Goal: Transaction & Acquisition: Purchase product/service

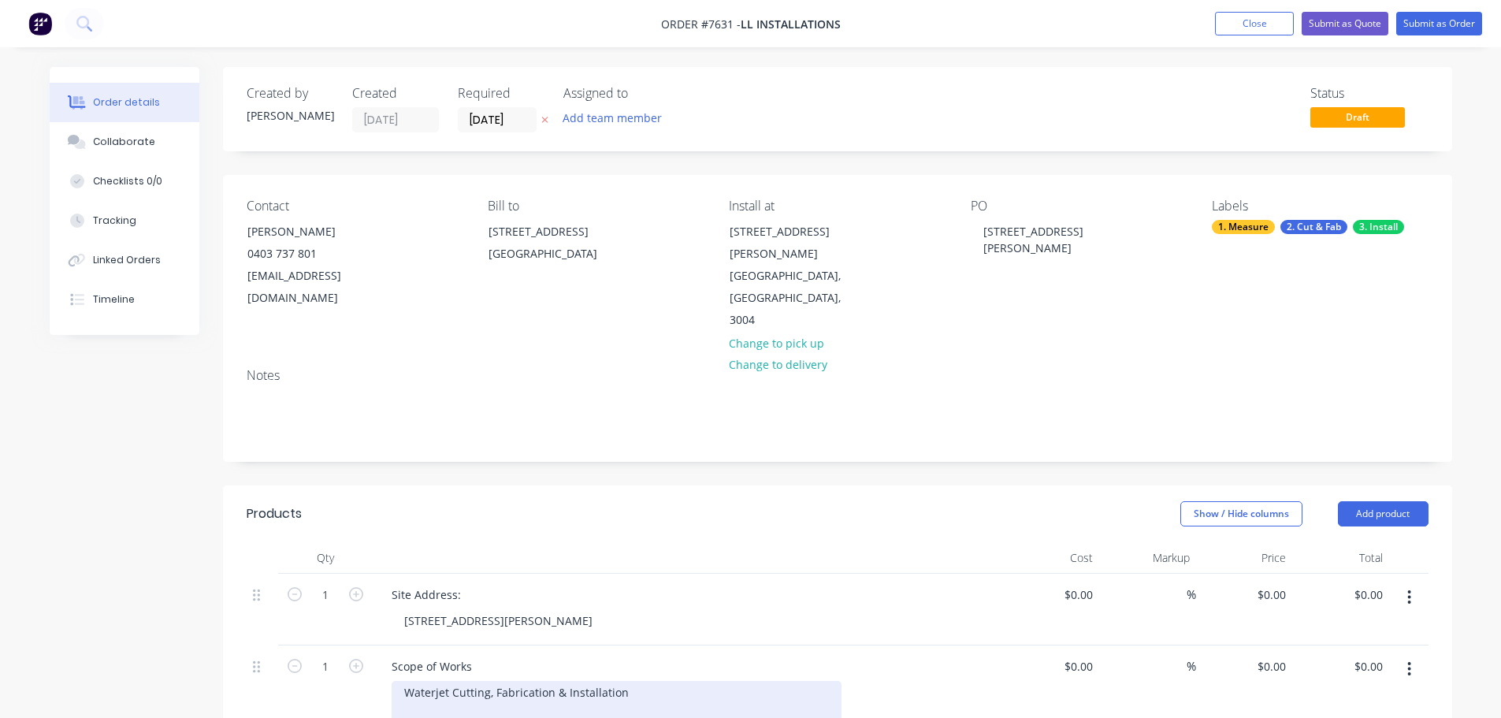
scroll to position [236, 0]
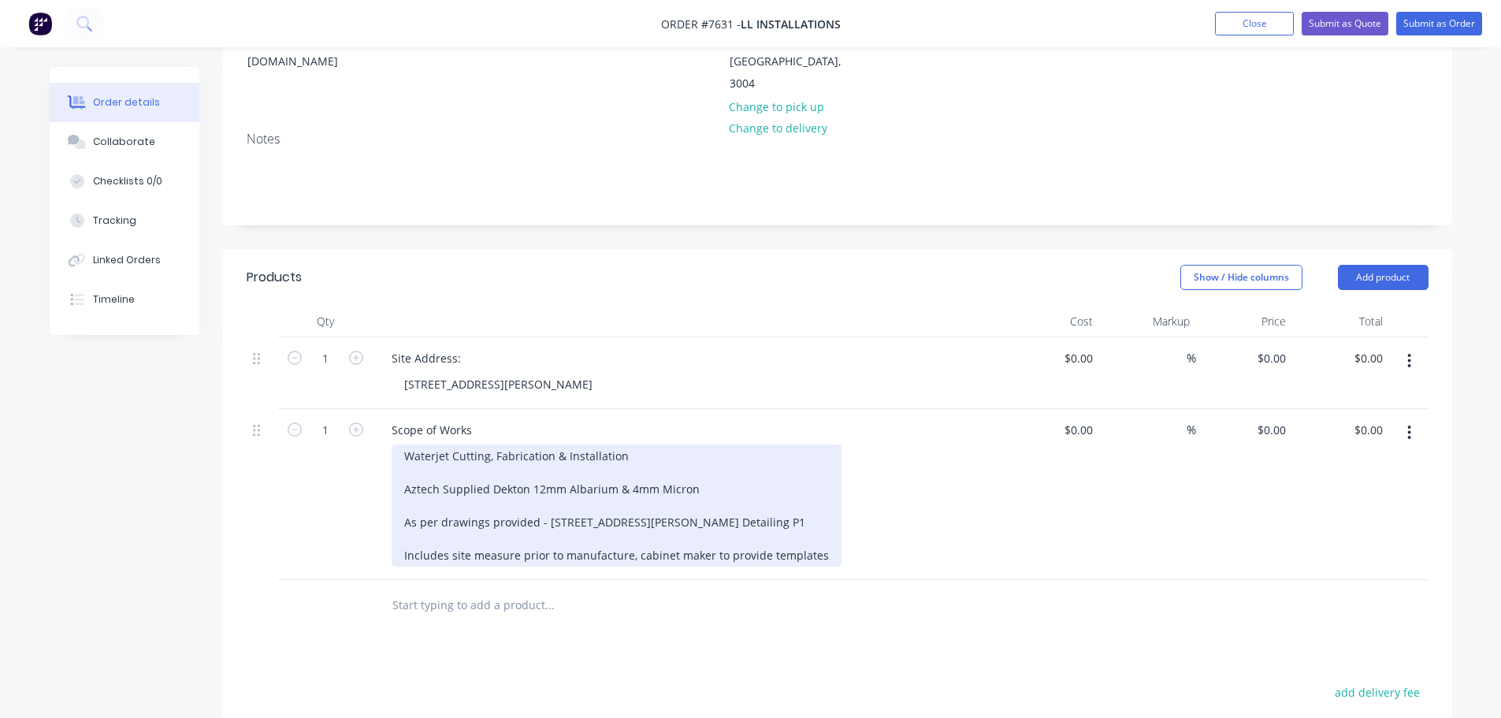
click at [617, 444] on div "Waterjet Cutting, Fabrication & Installation Aztech Supplied Dekton 12mm Albari…" at bounding box center [616, 505] width 450 height 122
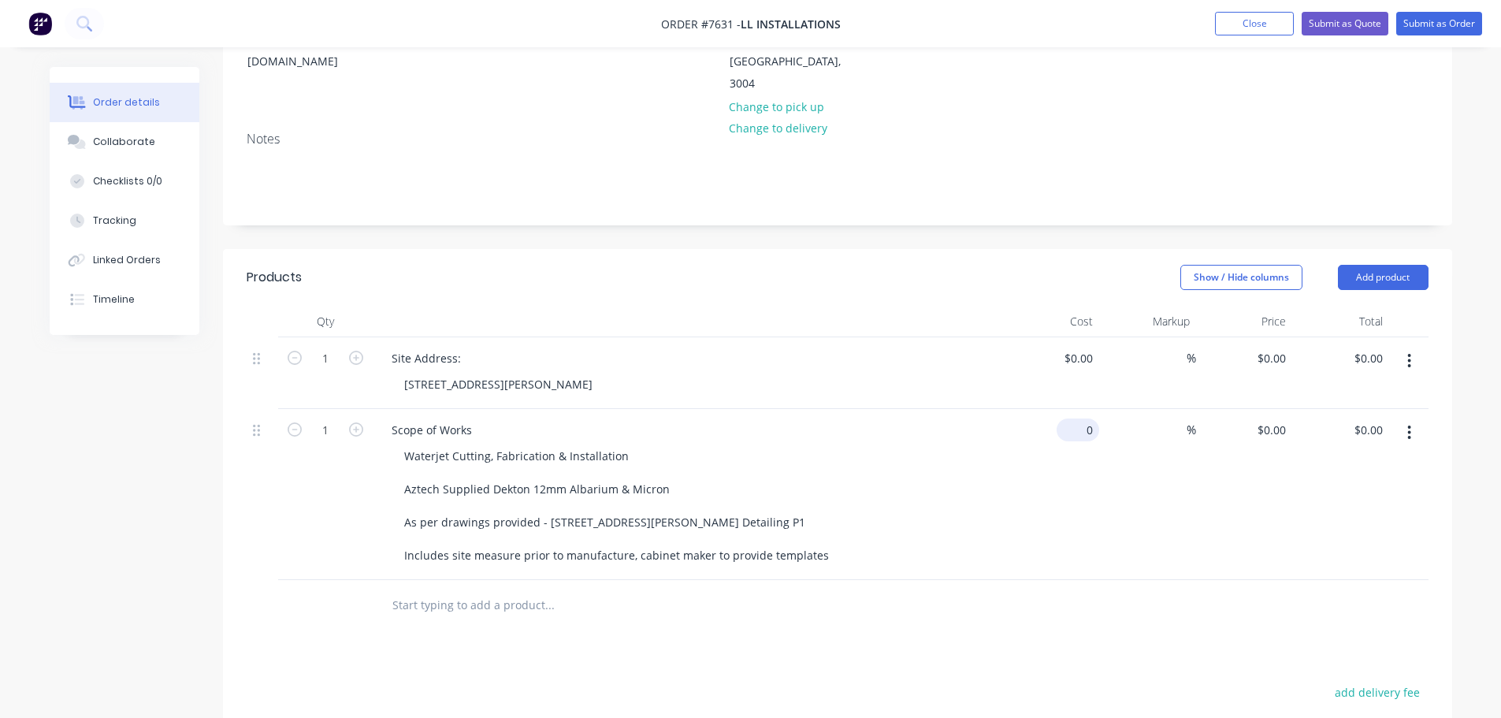
click at [1069, 409] on div "0 $0.00" at bounding box center [1051, 494] width 97 height 171
type input "$35,460.00"
click at [1342, 24] on button "Submit as Quote" at bounding box center [1344, 24] width 87 height 24
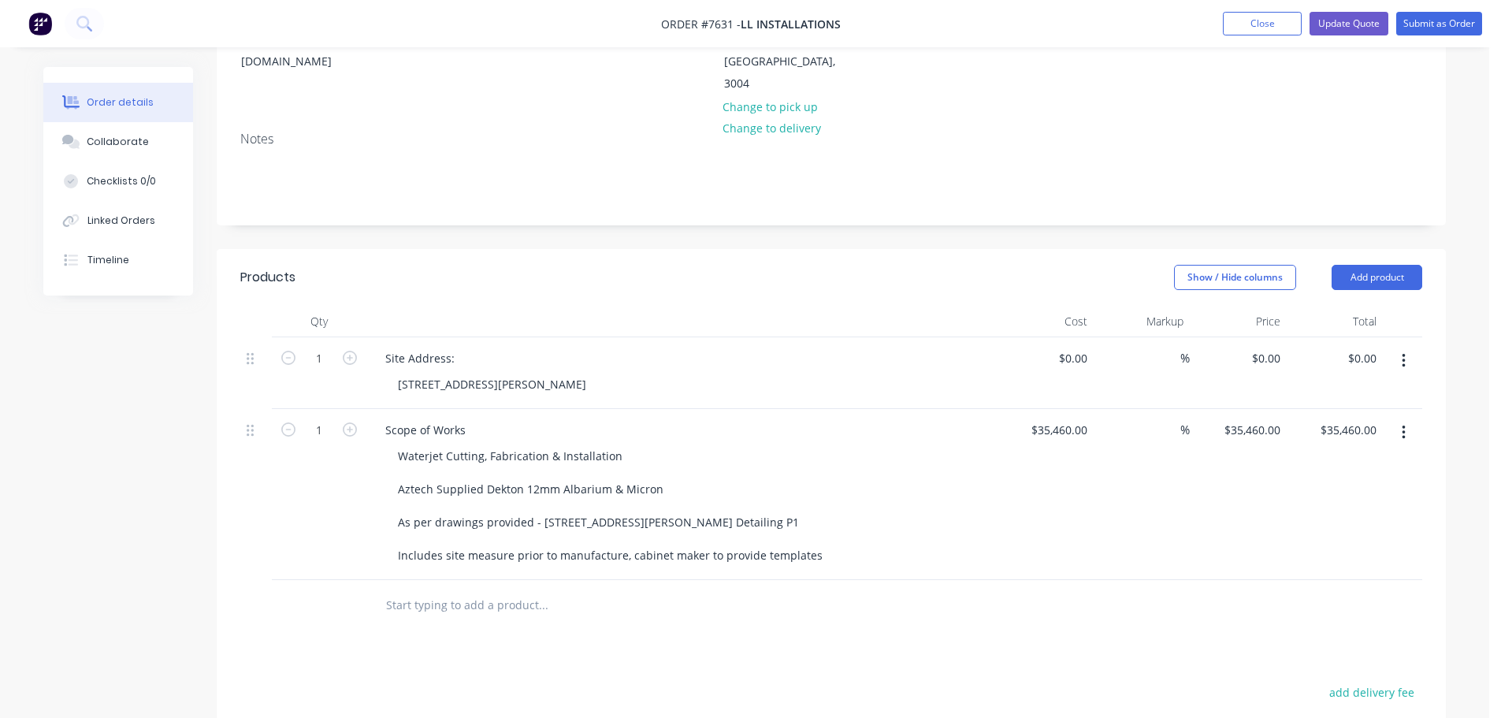
scroll to position [0, 0]
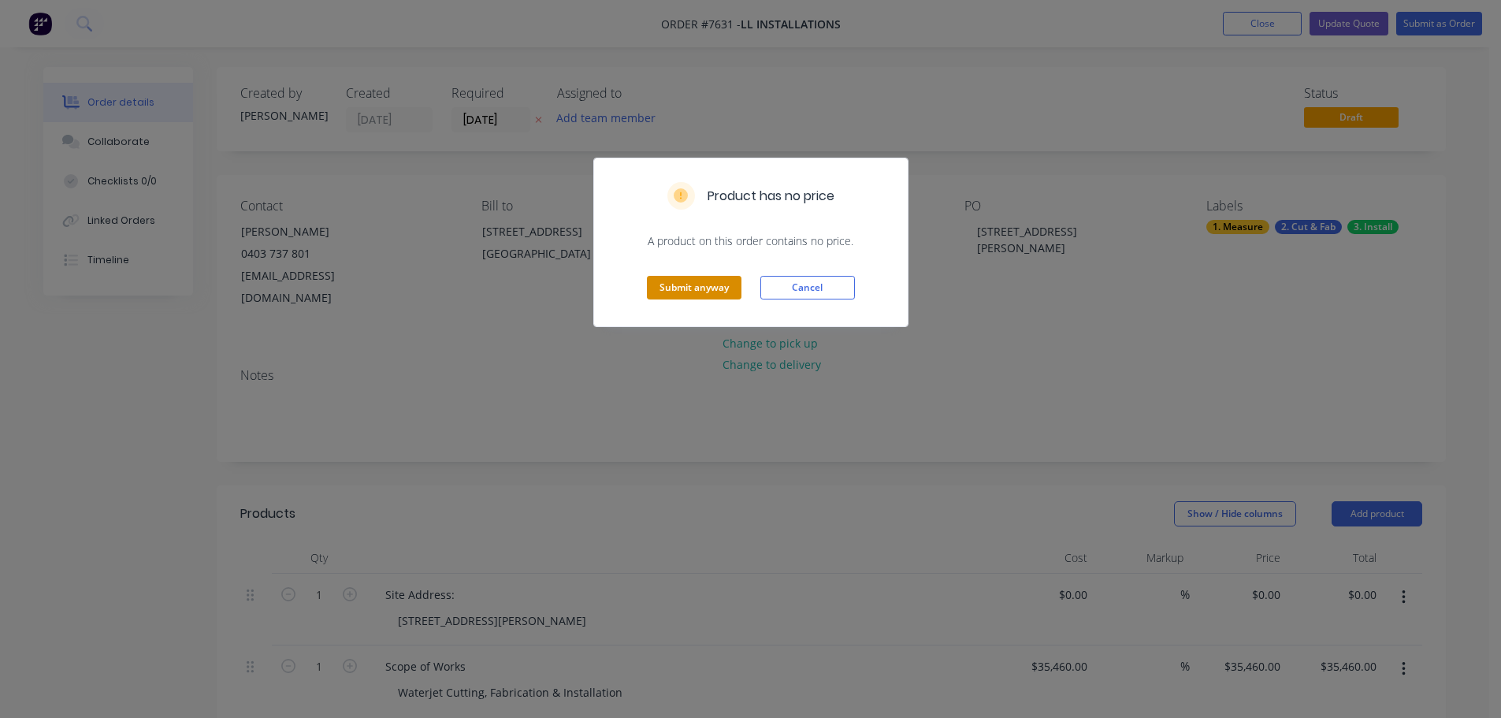
click at [694, 287] on button "Submit anyway" at bounding box center [694, 288] width 95 height 24
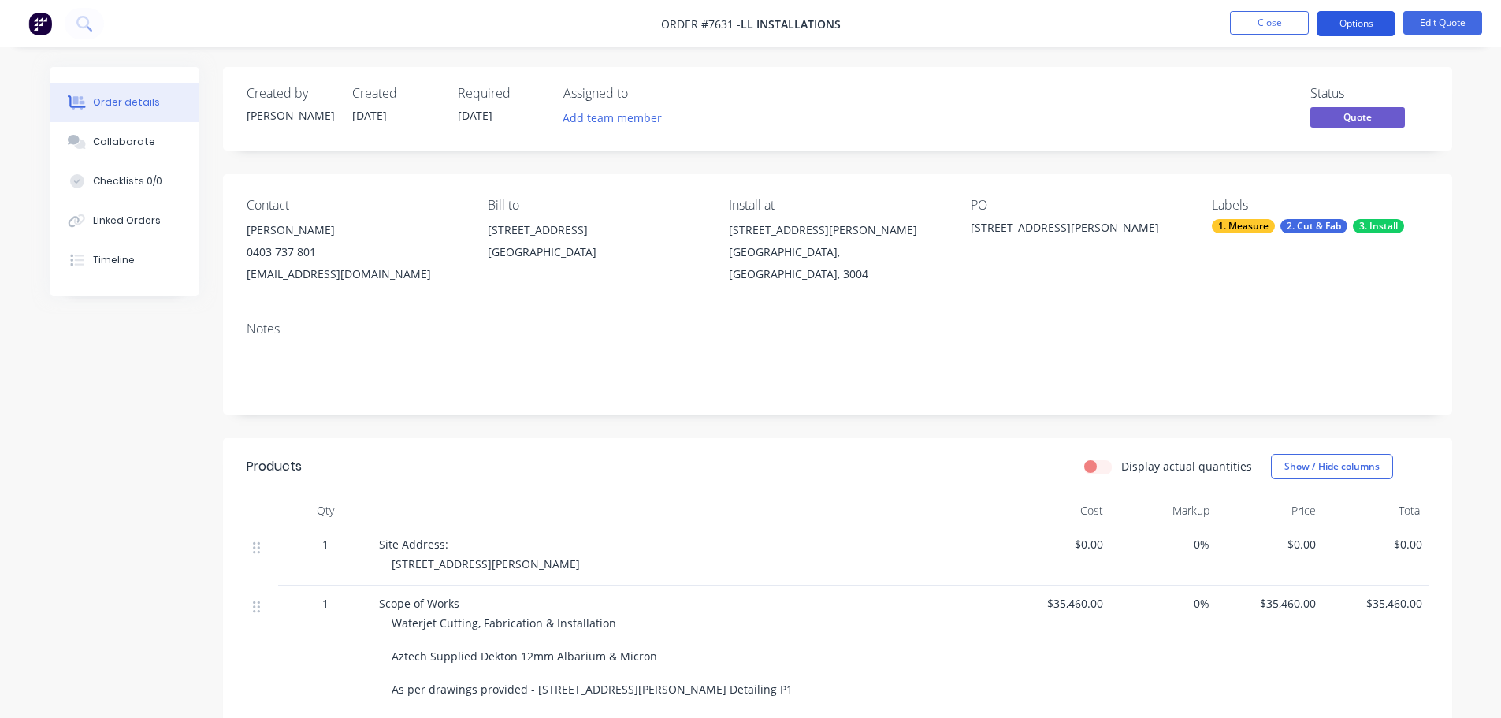
click at [1355, 23] on button "Options" at bounding box center [1355, 23] width 79 height 25
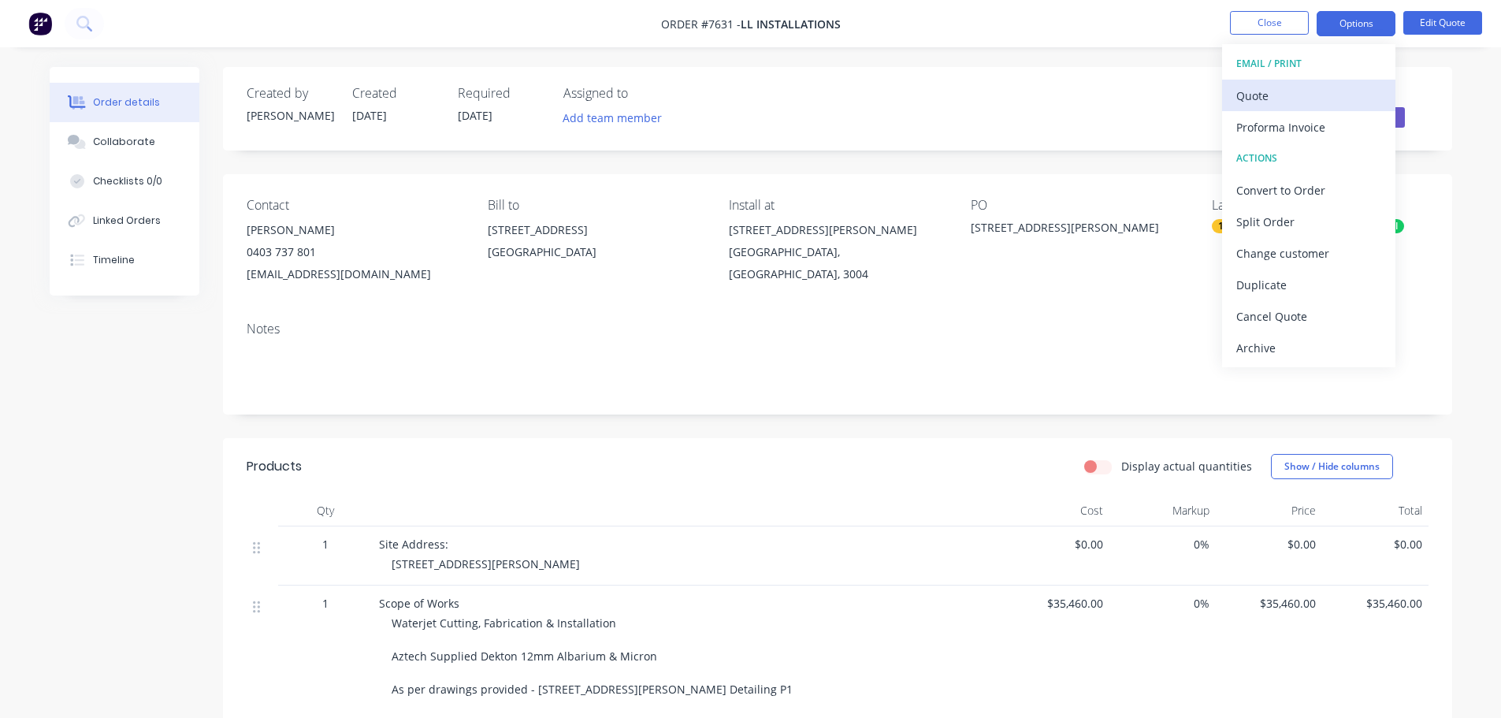
click at [1261, 95] on div "Quote" at bounding box center [1308, 95] width 145 height 23
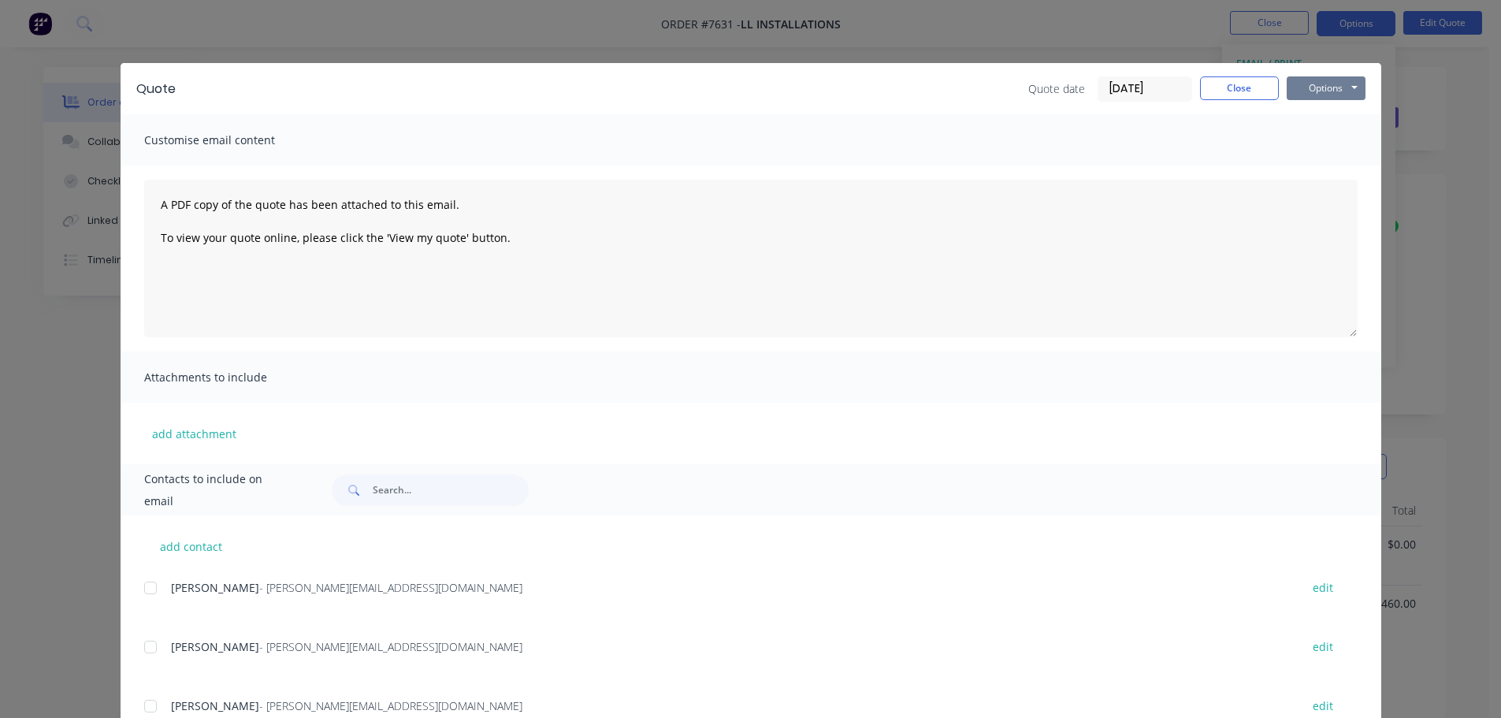
click at [1324, 84] on button "Options" at bounding box center [1325, 88] width 79 height 24
click at [1328, 110] on button "Preview" at bounding box center [1336, 116] width 101 height 26
click at [1253, 87] on button "Close" at bounding box center [1239, 88] width 79 height 24
